Goal: Information Seeking & Learning: Understand process/instructions

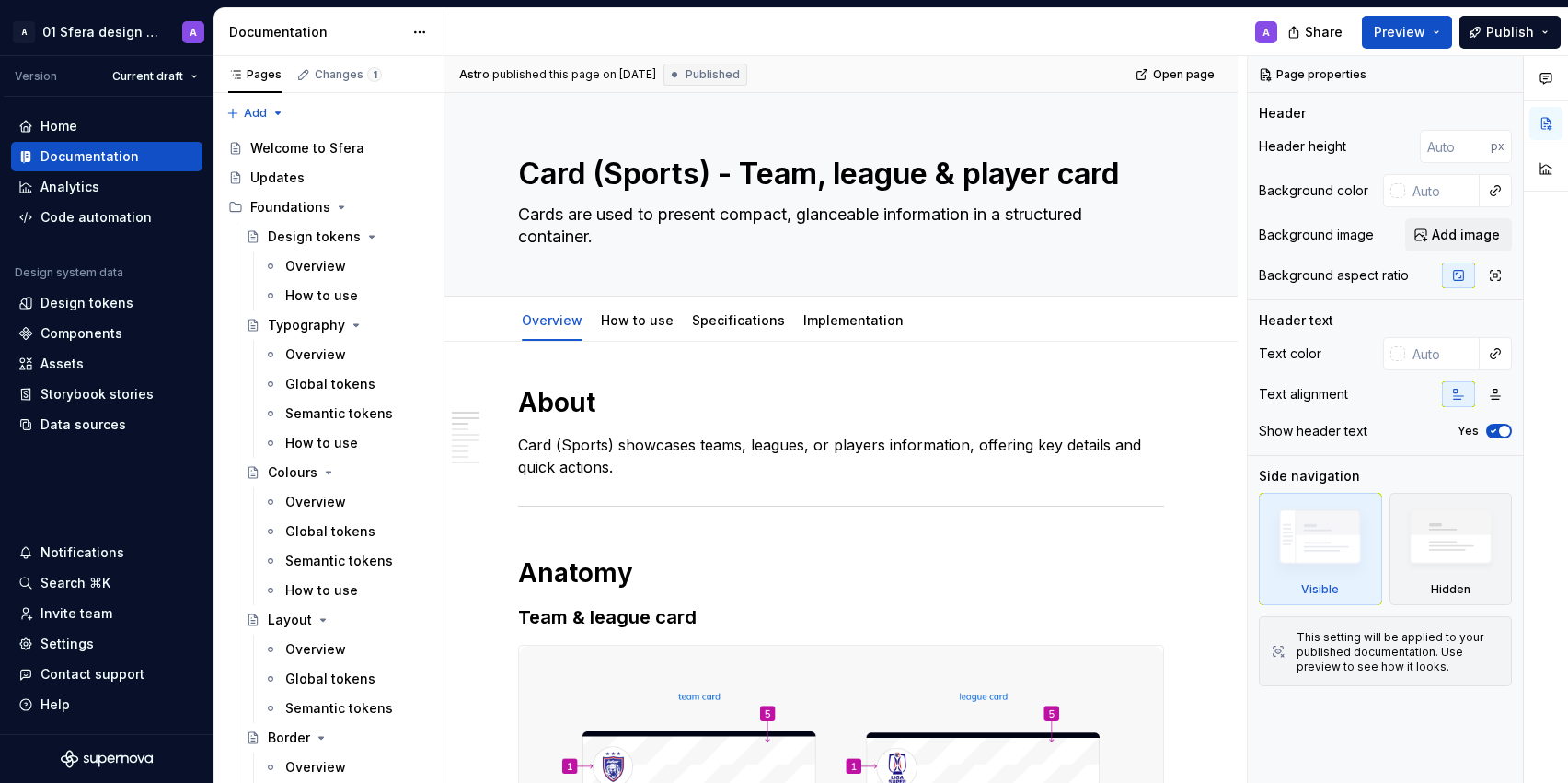
click at [46, 125] on div "Home" at bounding box center [59, 126] width 37 height 18
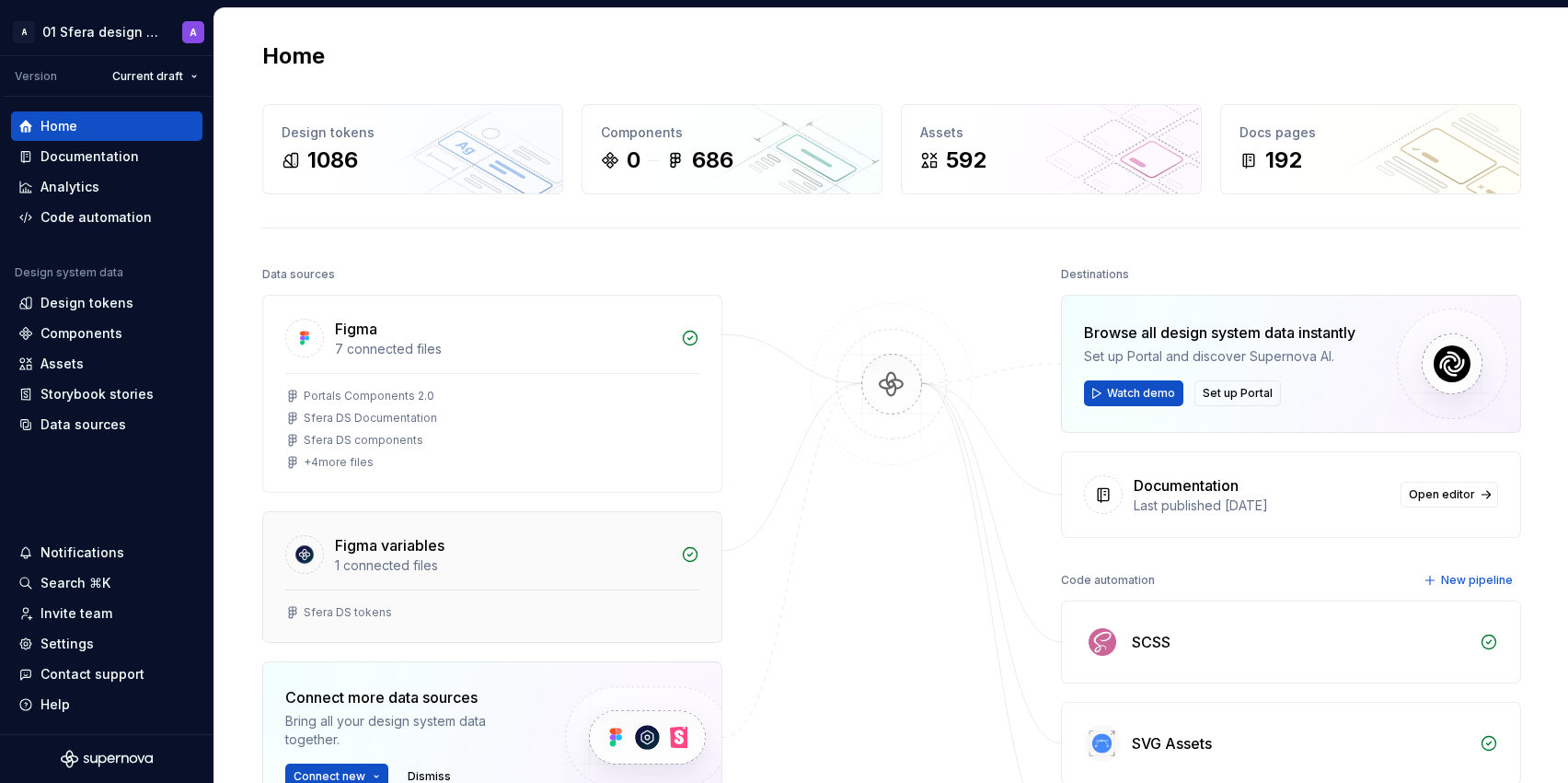
click at [540, 595] on div "Sfera DS tokens" at bounding box center [492, 615] width 458 height 53
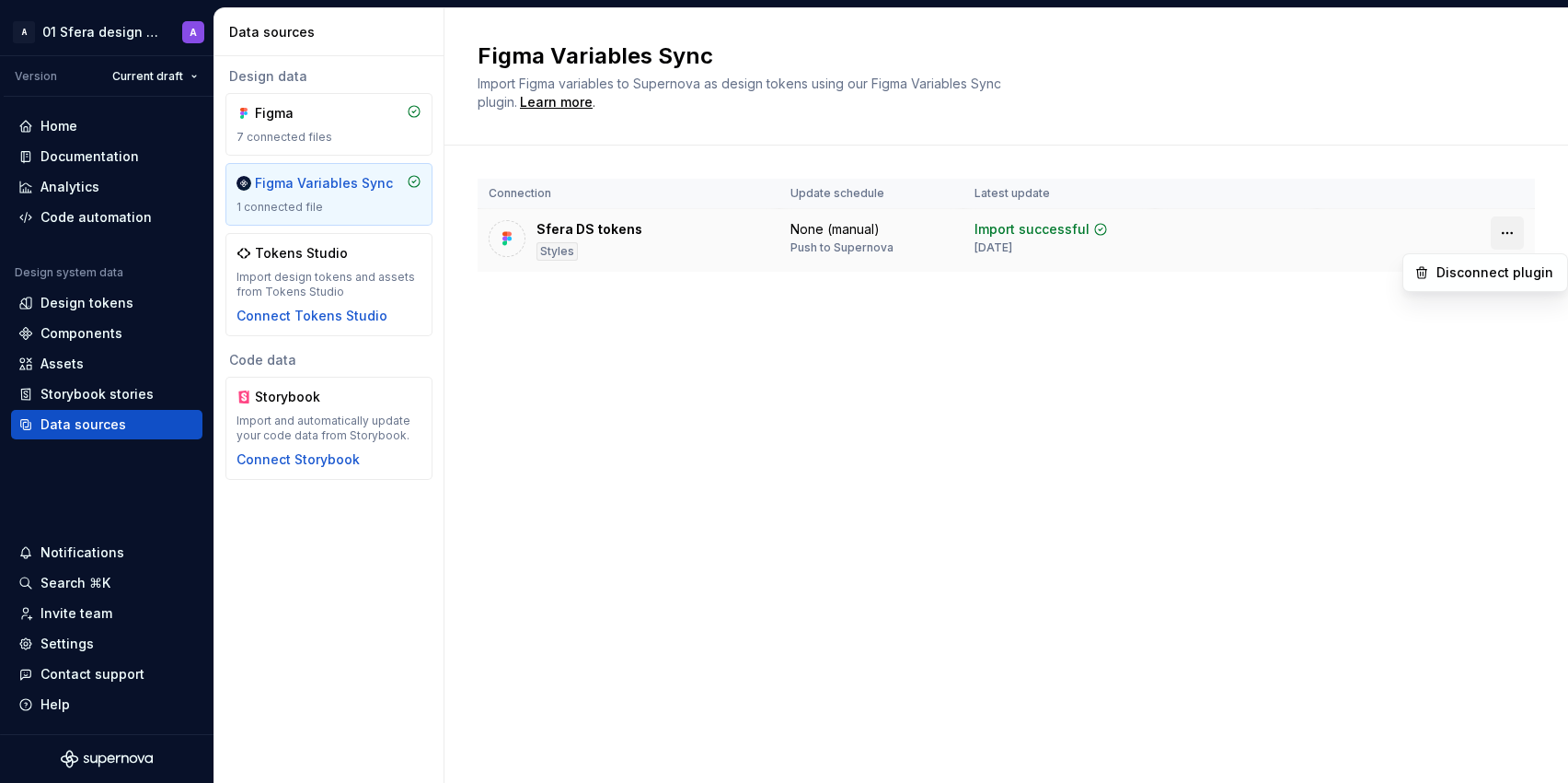
click at [1499, 241] on html "A 01 Sfera design system A Version Current draft Home Documentation Analytics C…" at bounding box center [784, 392] width 1568 height 783
click at [645, 255] on html "A 01 Sfera design system A Version Current draft Home Documentation Analytics C…" at bounding box center [784, 392] width 1568 height 783
click at [552, 244] on div "Styles" at bounding box center [558, 251] width 42 height 18
click at [577, 226] on div "Sfera DS tokens" at bounding box center [589, 229] width 106 height 18
click at [1510, 226] on html "A 01 Sfera design system A Version Current draft Home Documentation Analytics C…" at bounding box center [784, 392] width 1568 height 783
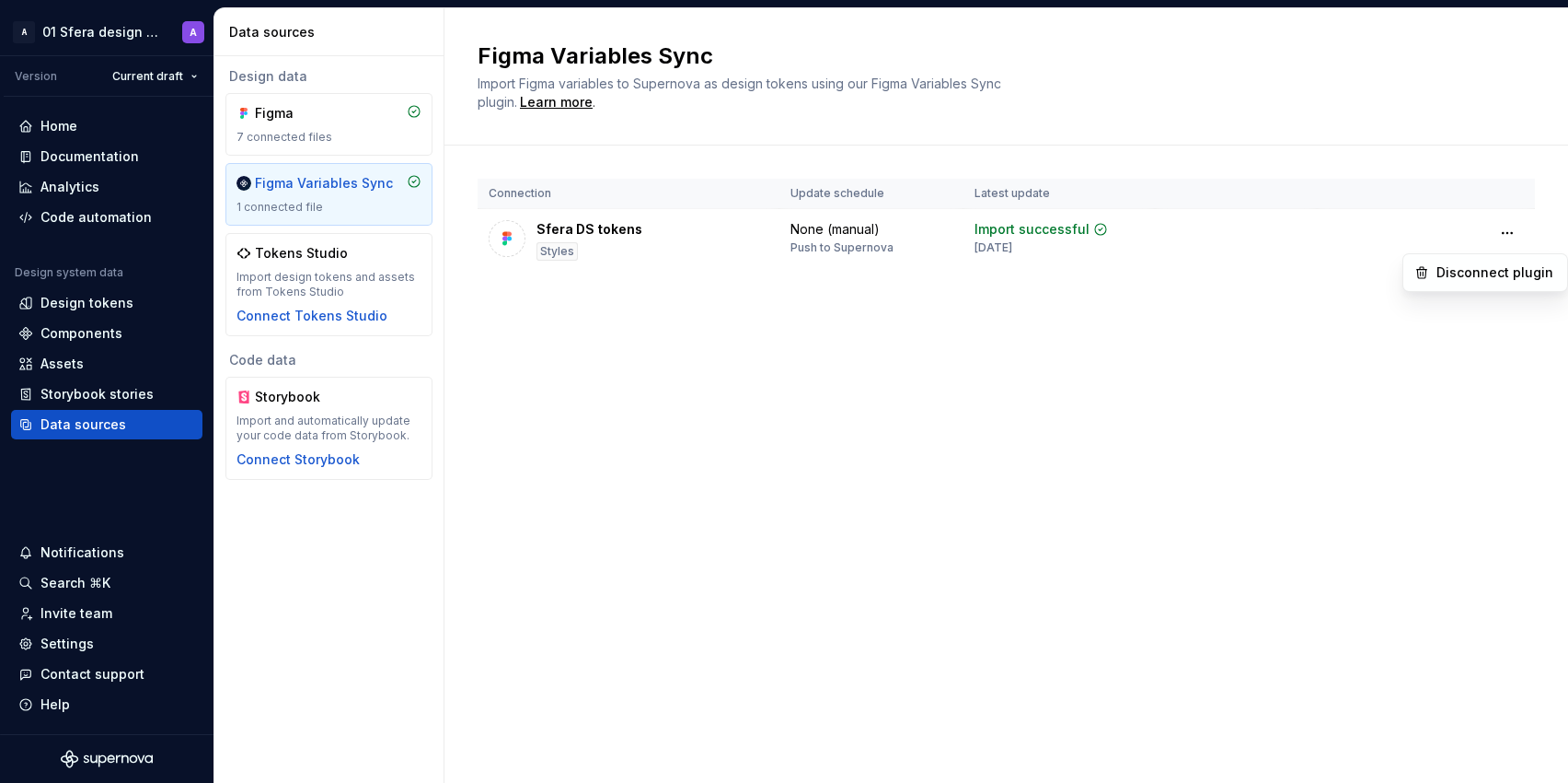
click at [619, 479] on html "A 01 Sfera design system A Version Current draft Home Documentation Analytics C…" at bounding box center [784, 392] width 1568 height 783
click at [116, 309] on div "Design tokens" at bounding box center [87, 303] width 93 height 18
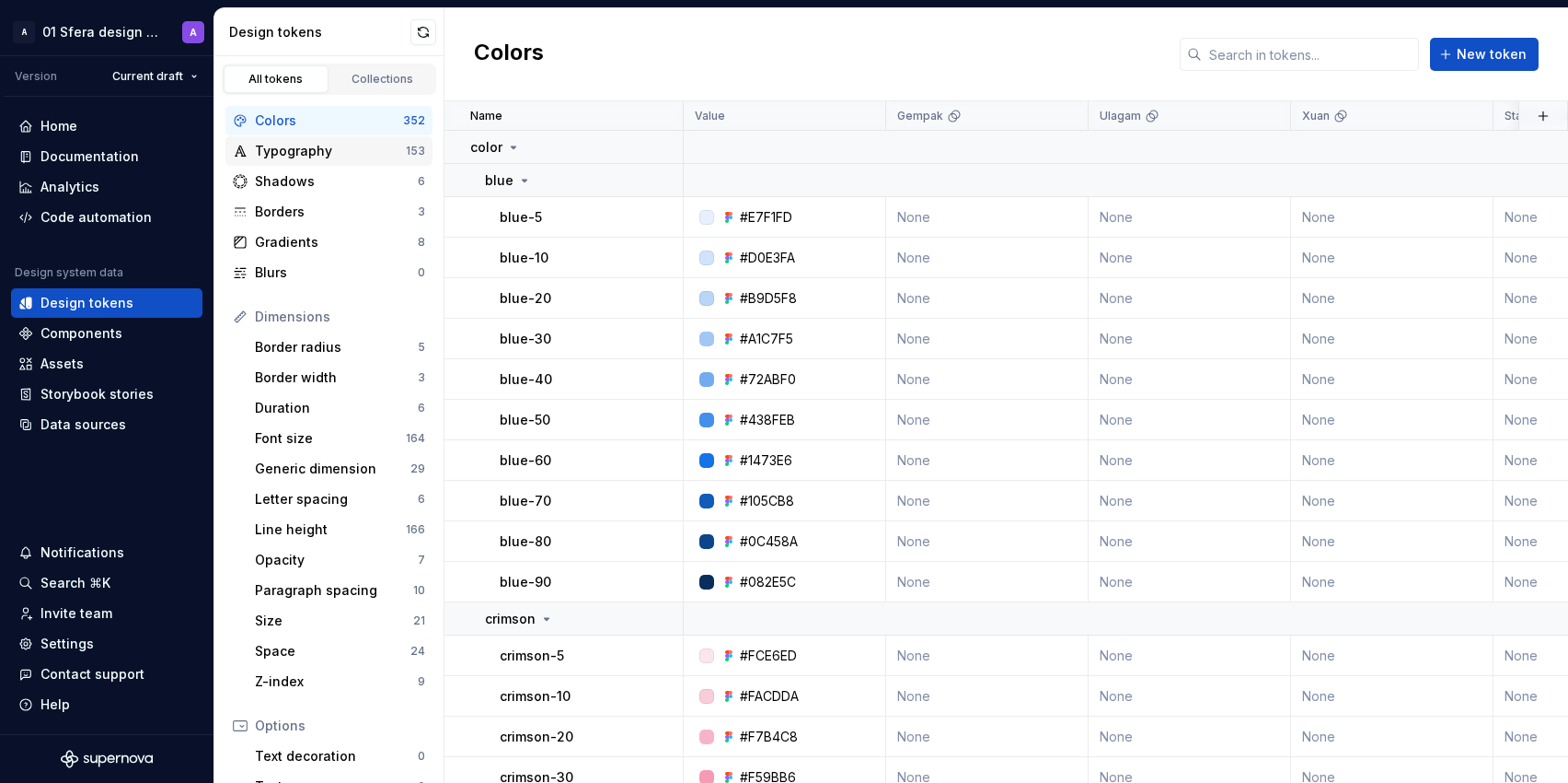
click at [281, 148] on div "Typography" at bounding box center [331, 150] width 151 height 18
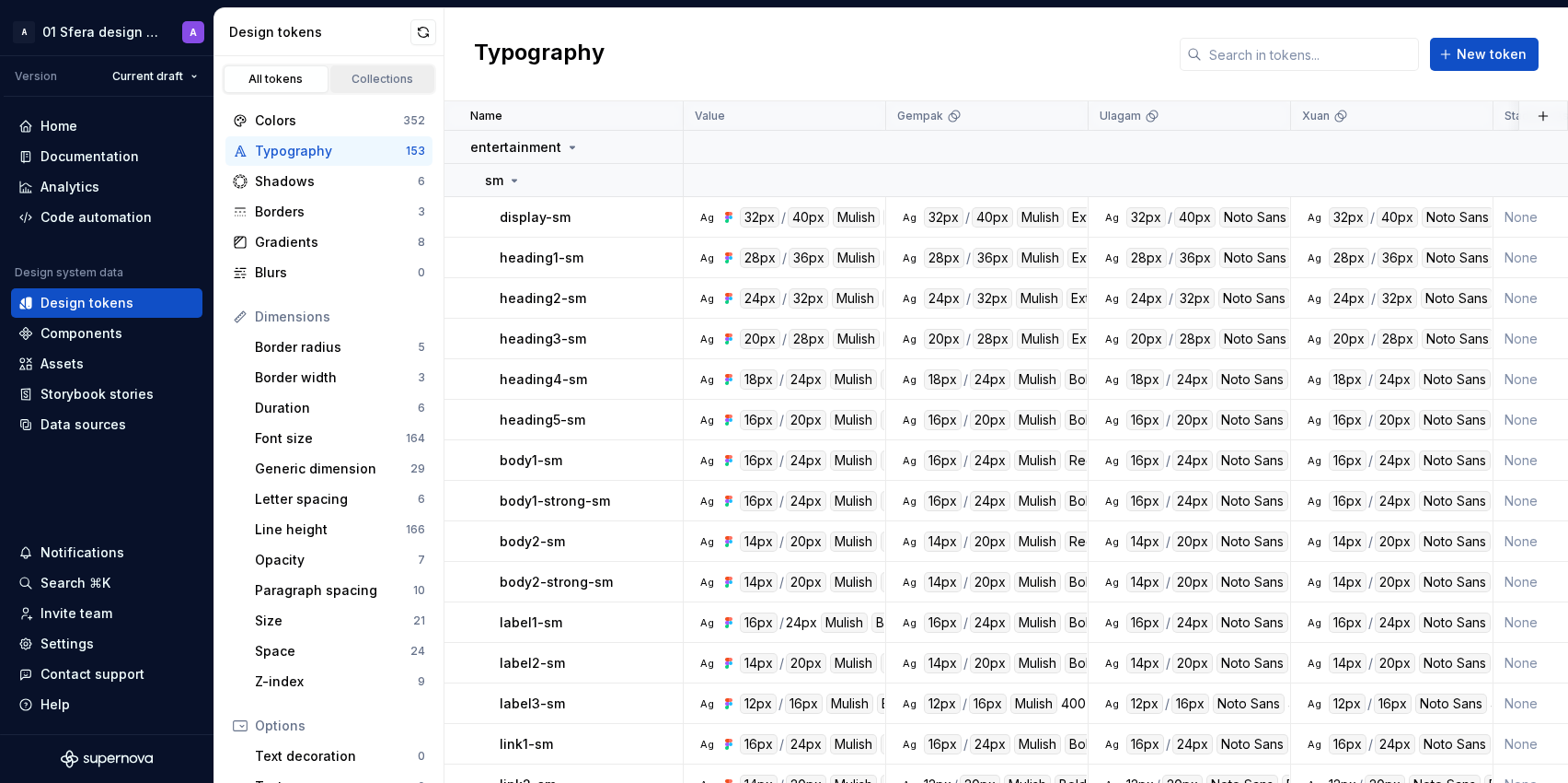
click at [374, 77] on div "Collections" at bounding box center [382, 79] width 92 height 15
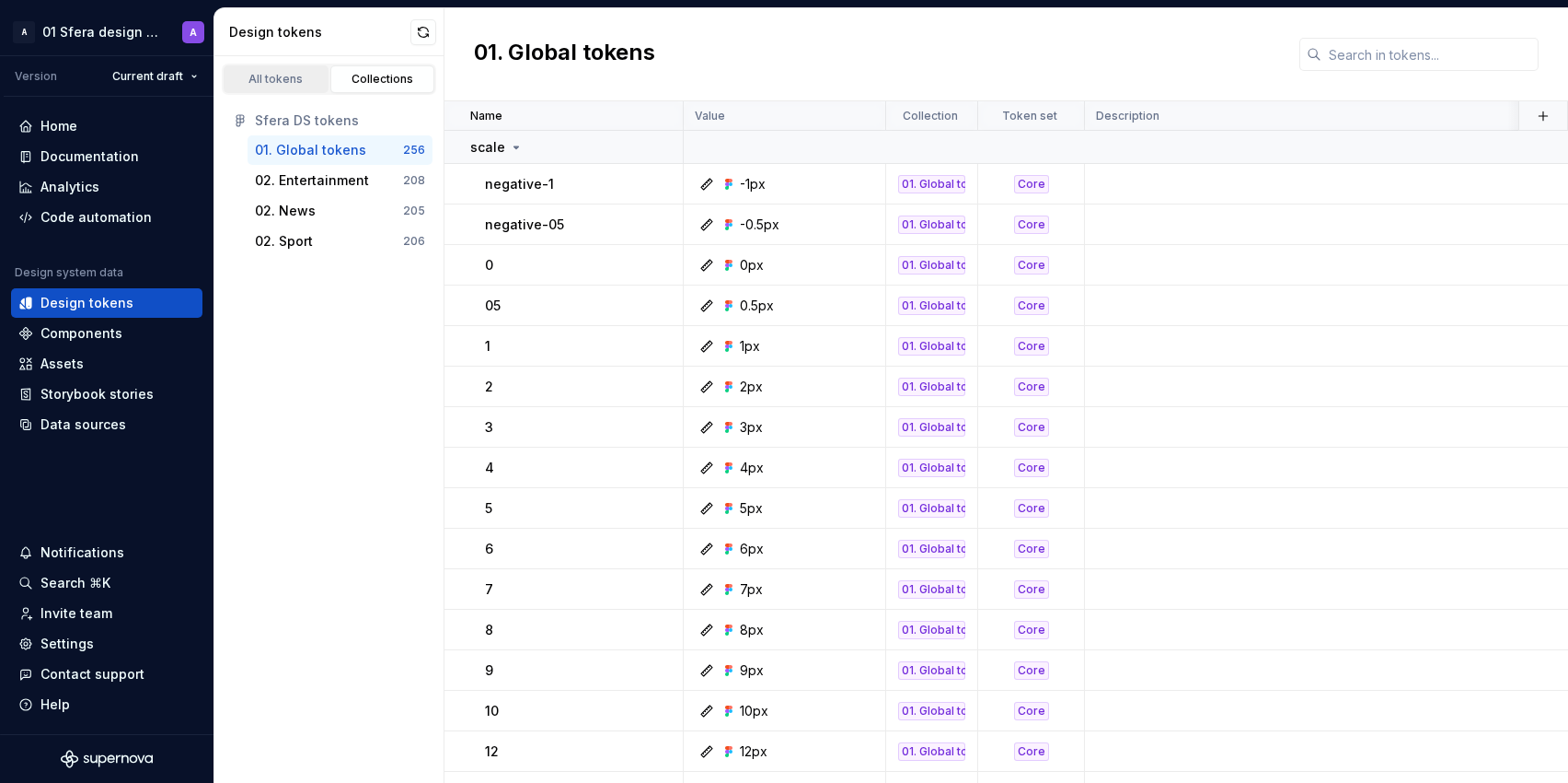
click at [285, 81] on div "All tokens" at bounding box center [276, 79] width 92 height 15
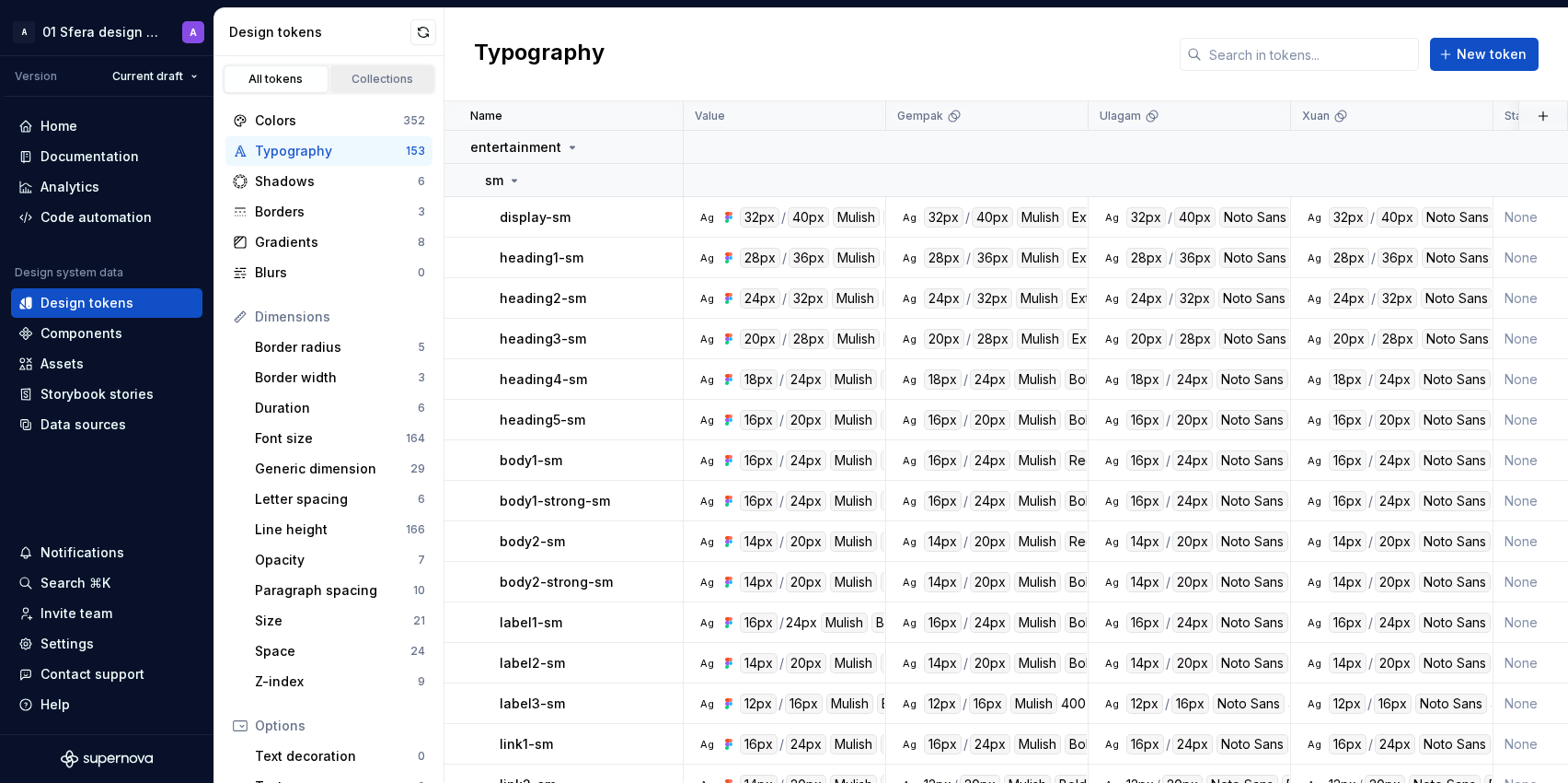
click at [371, 91] on link "Collections" at bounding box center [382, 80] width 105 height 28
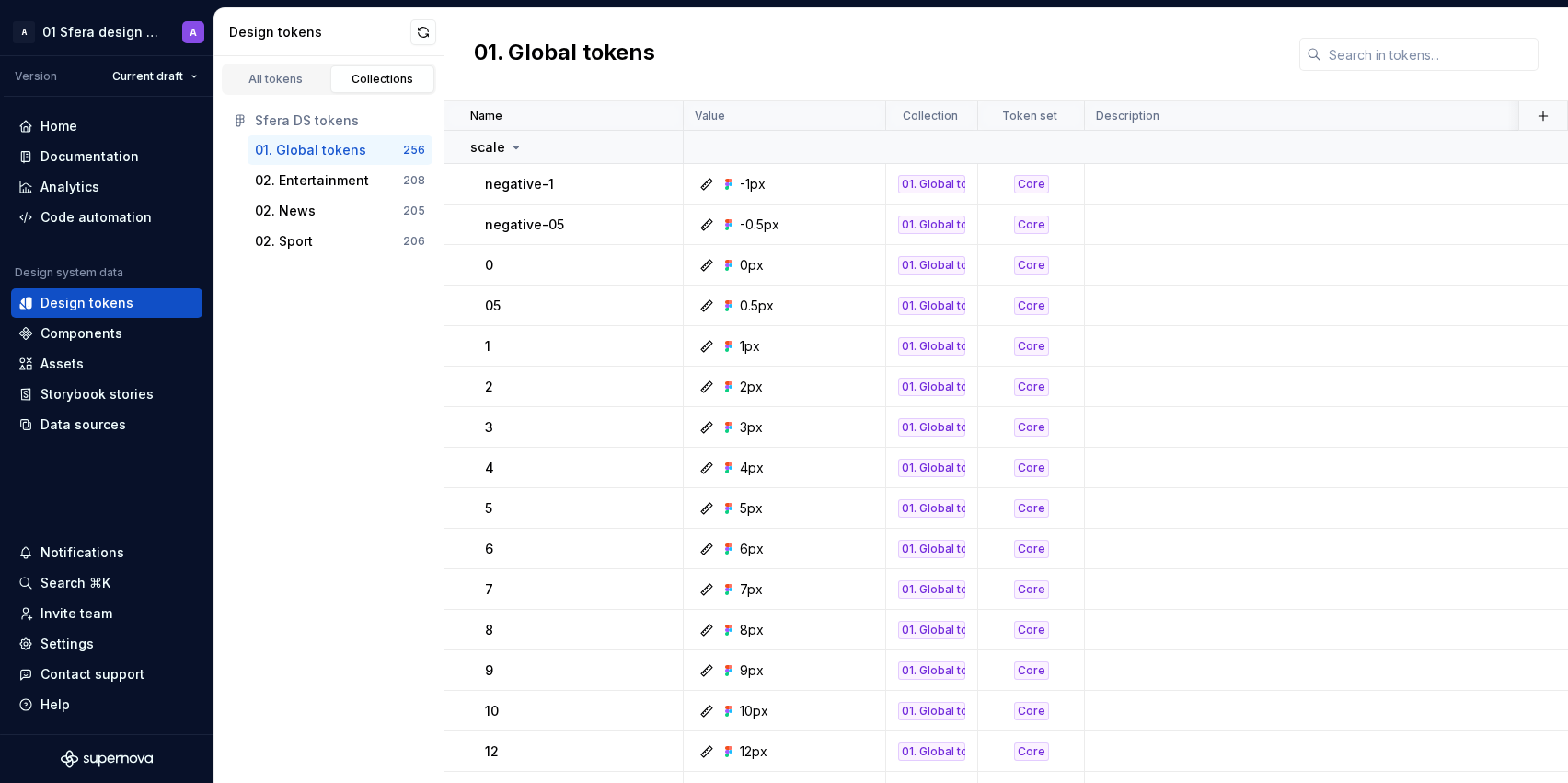
click at [276, 93] on div "All tokens Collections" at bounding box center [329, 79] width 214 height 31
click at [272, 82] on div "All tokens" at bounding box center [276, 79] width 92 height 15
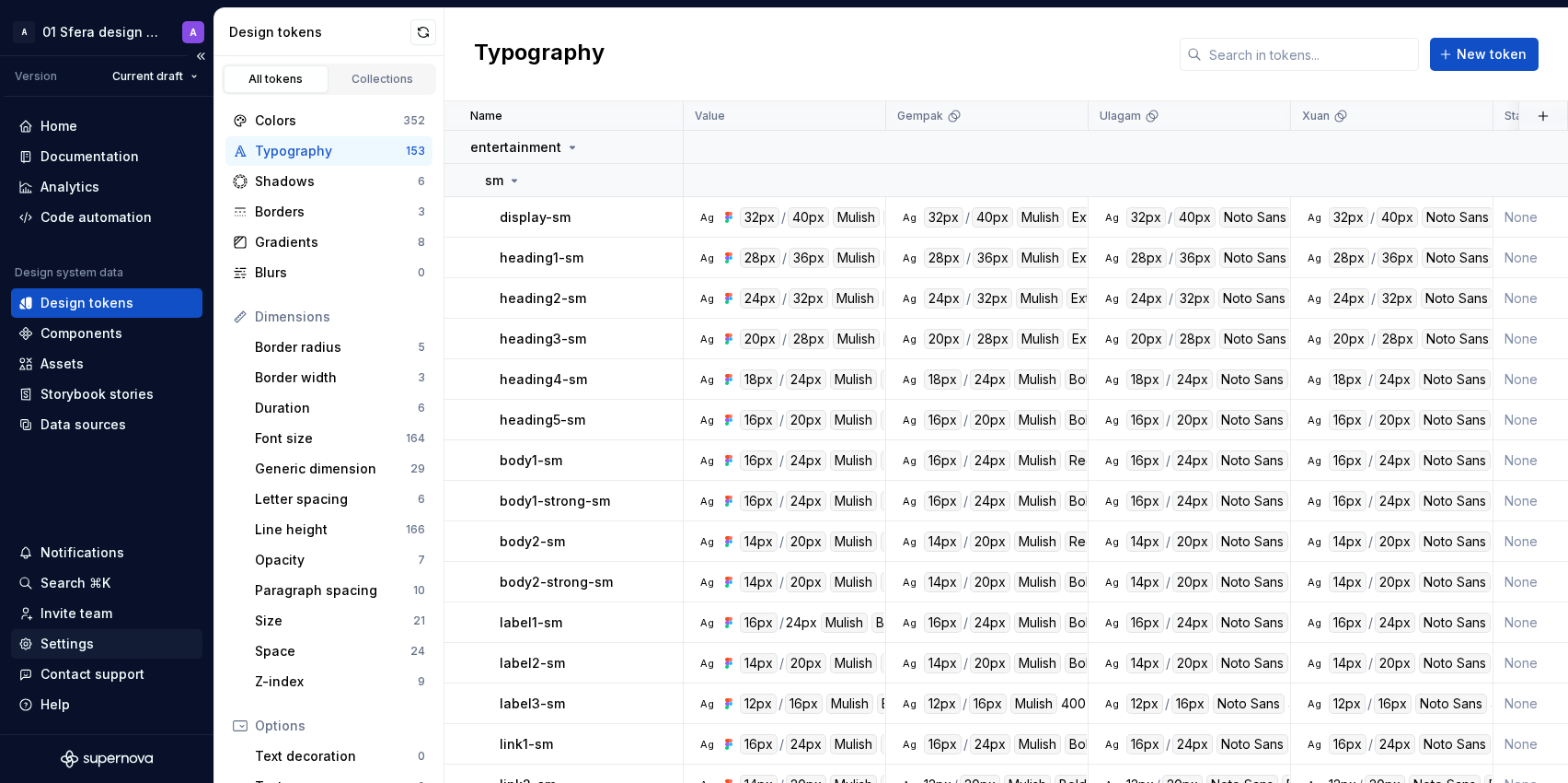
click at [83, 635] on div "Settings" at bounding box center [68, 644] width 54 height 18
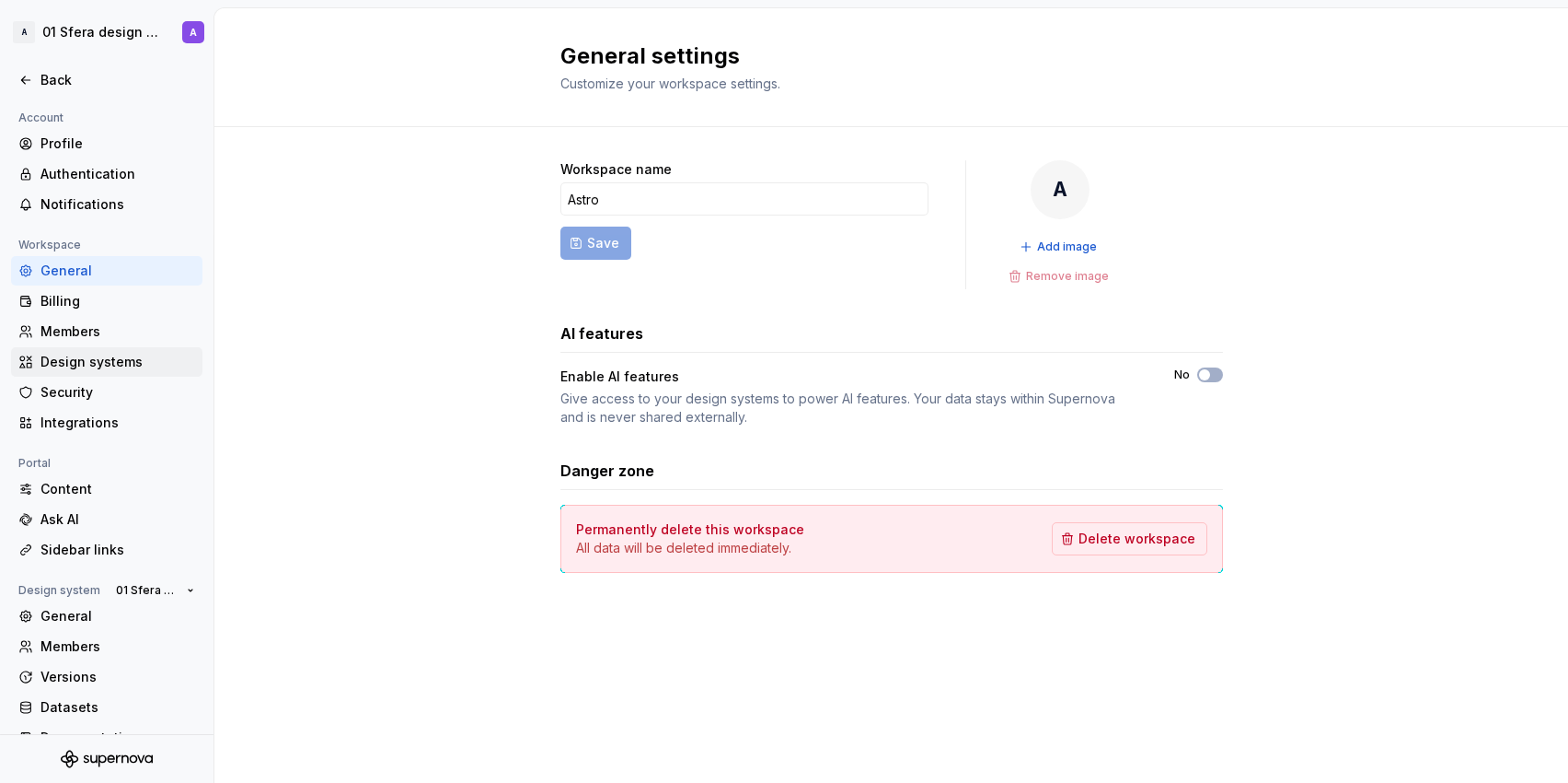
click at [69, 358] on div "Design systems" at bounding box center [117, 362] width 154 height 18
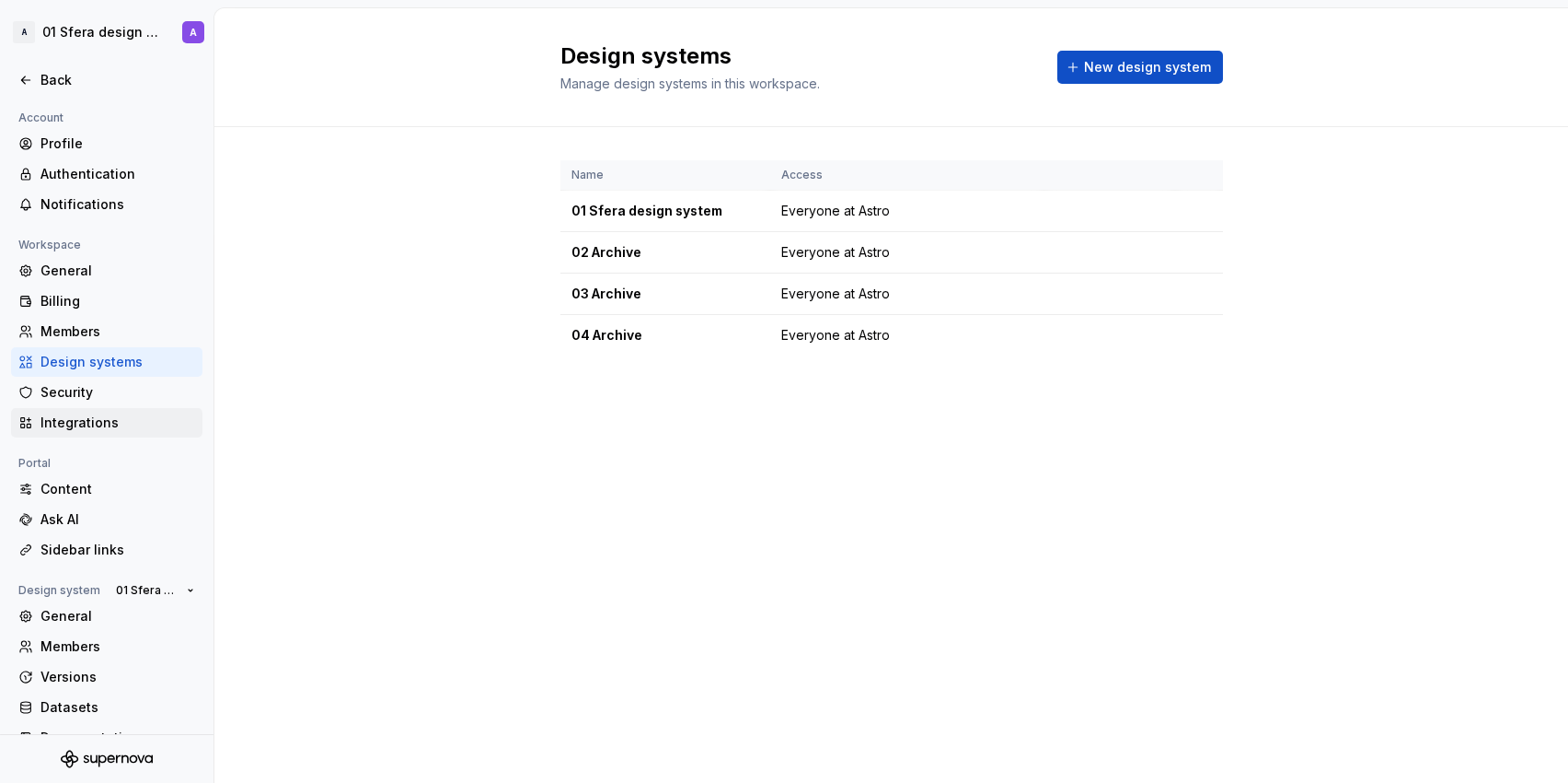
click at [74, 423] on div "Integrations" at bounding box center [117, 422] width 154 height 18
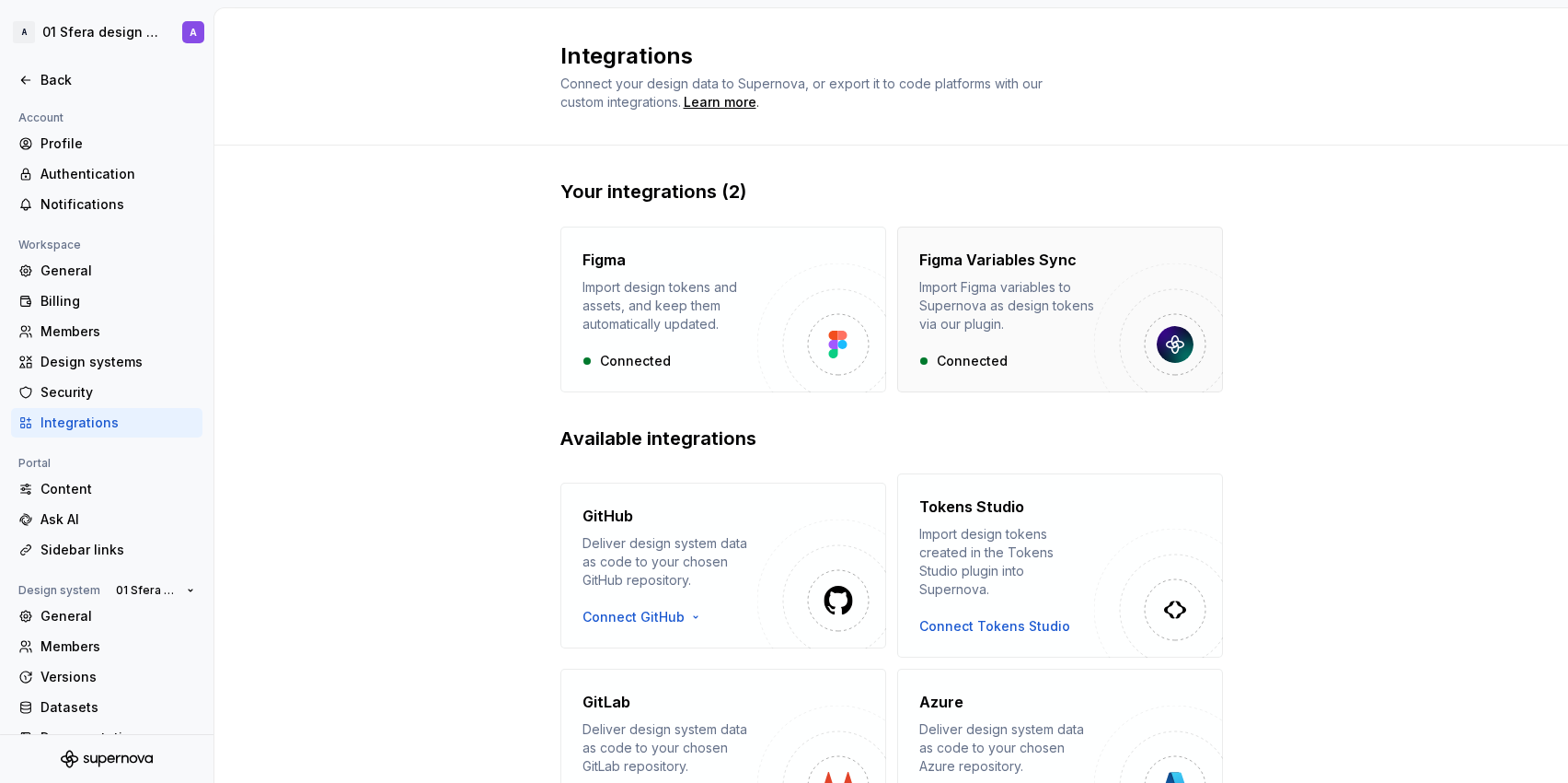
click at [1063, 310] on div "Import Figma variables to Supernova as design tokens via our plugin." at bounding box center [1007, 305] width 175 height 55
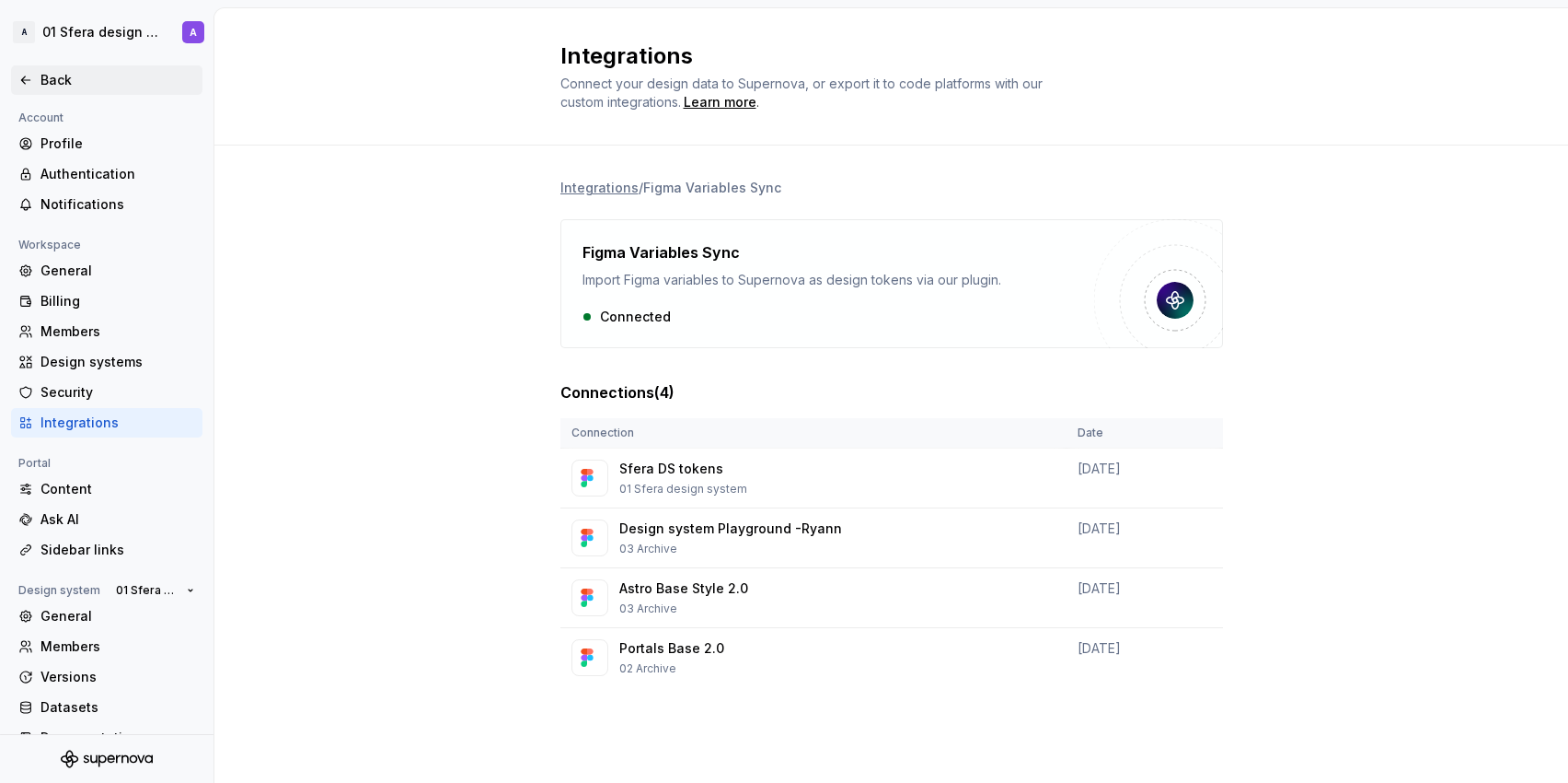
click at [30, 80] on icon at bounding box center [25, 80] width 15 height 15
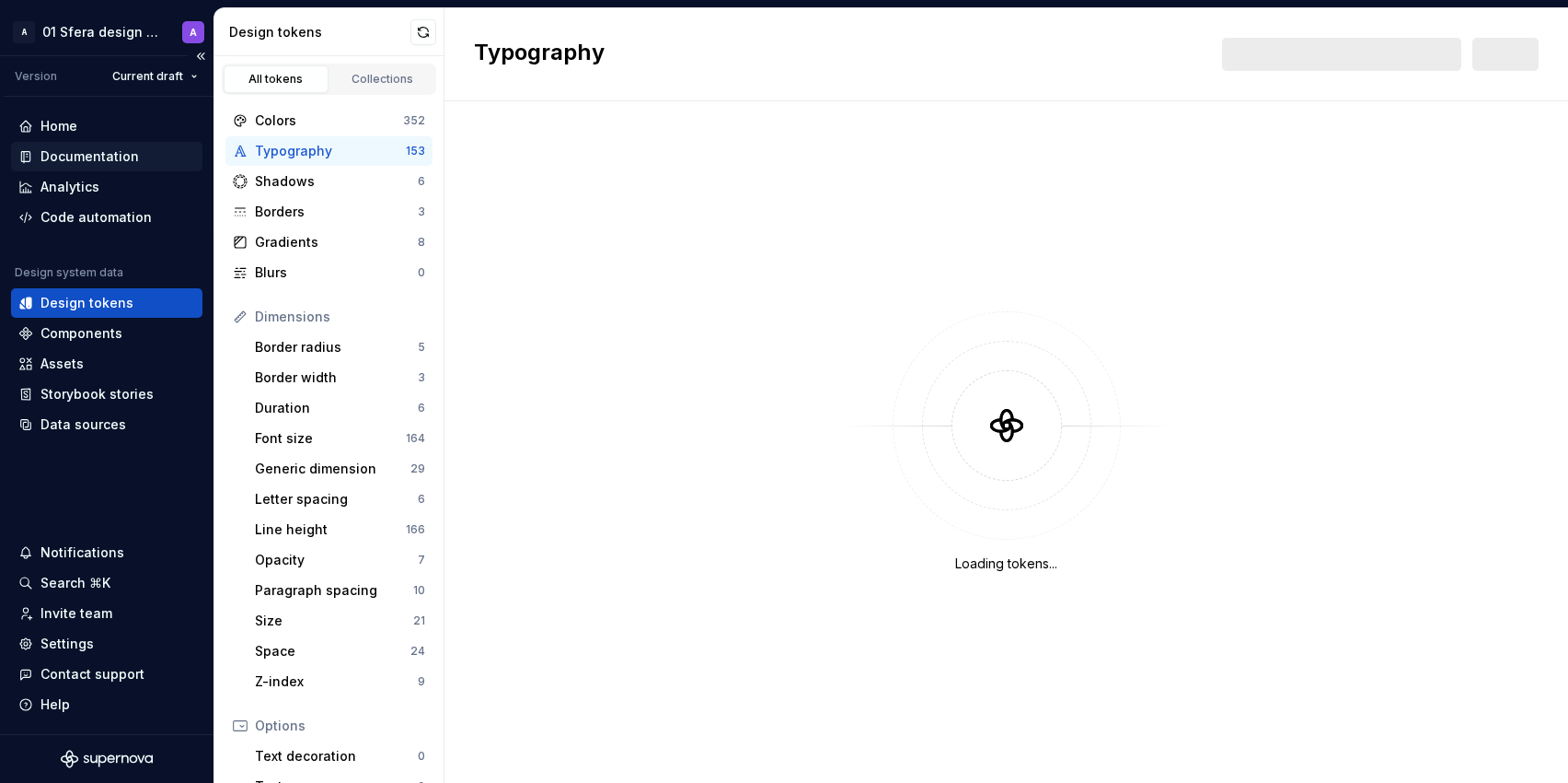
click at [123, 156] on div "Documentation" at bounding box center [90, 156] width 99 height 18
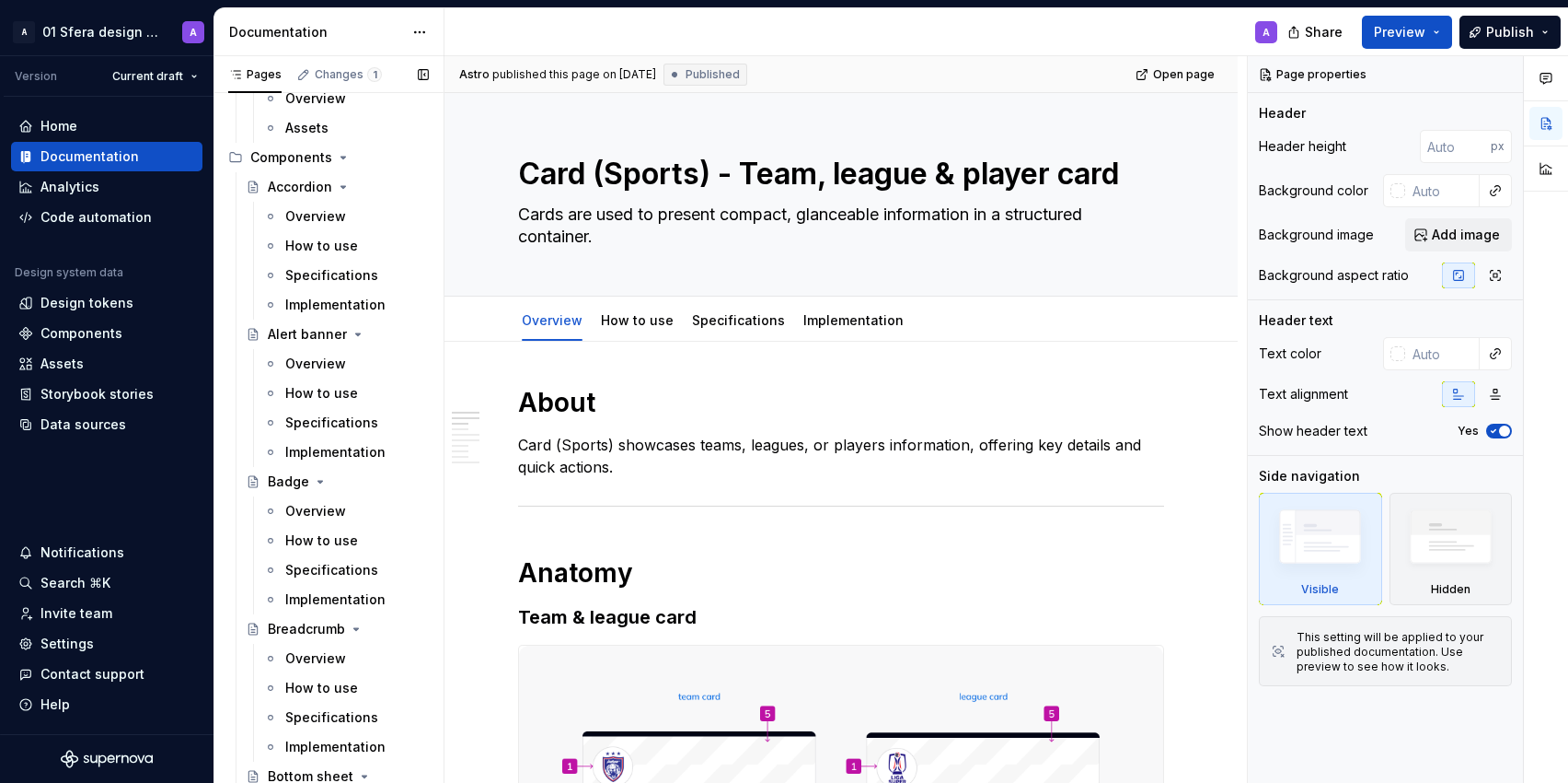
scroll to position [1112, 0]
type textarea "*"
